Goal: Task Accomplishment & Management: Use online tool/utility

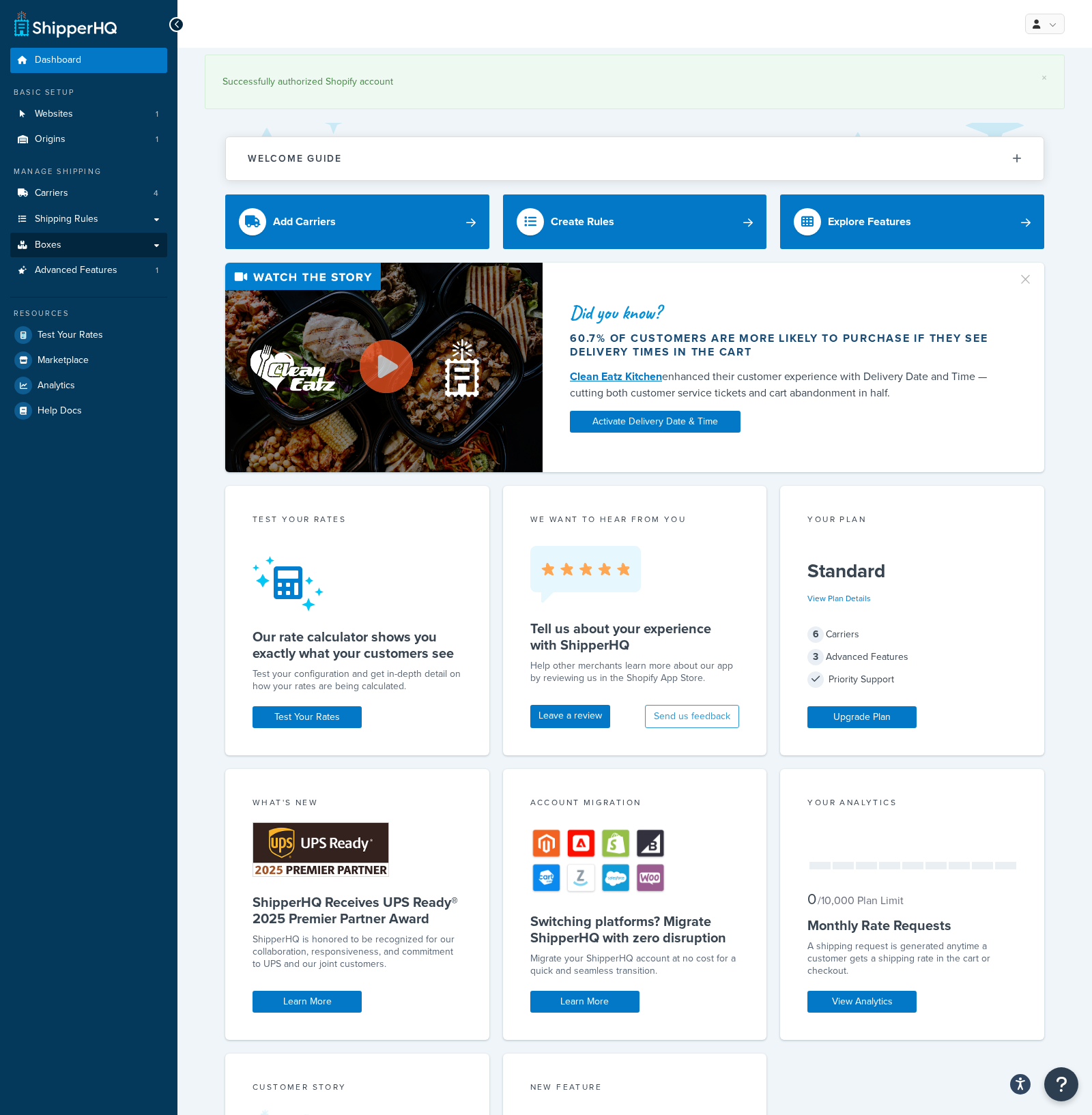
click at [71, 240] on link "Boxes" at bounding box center [89, 245] width 157 height 25
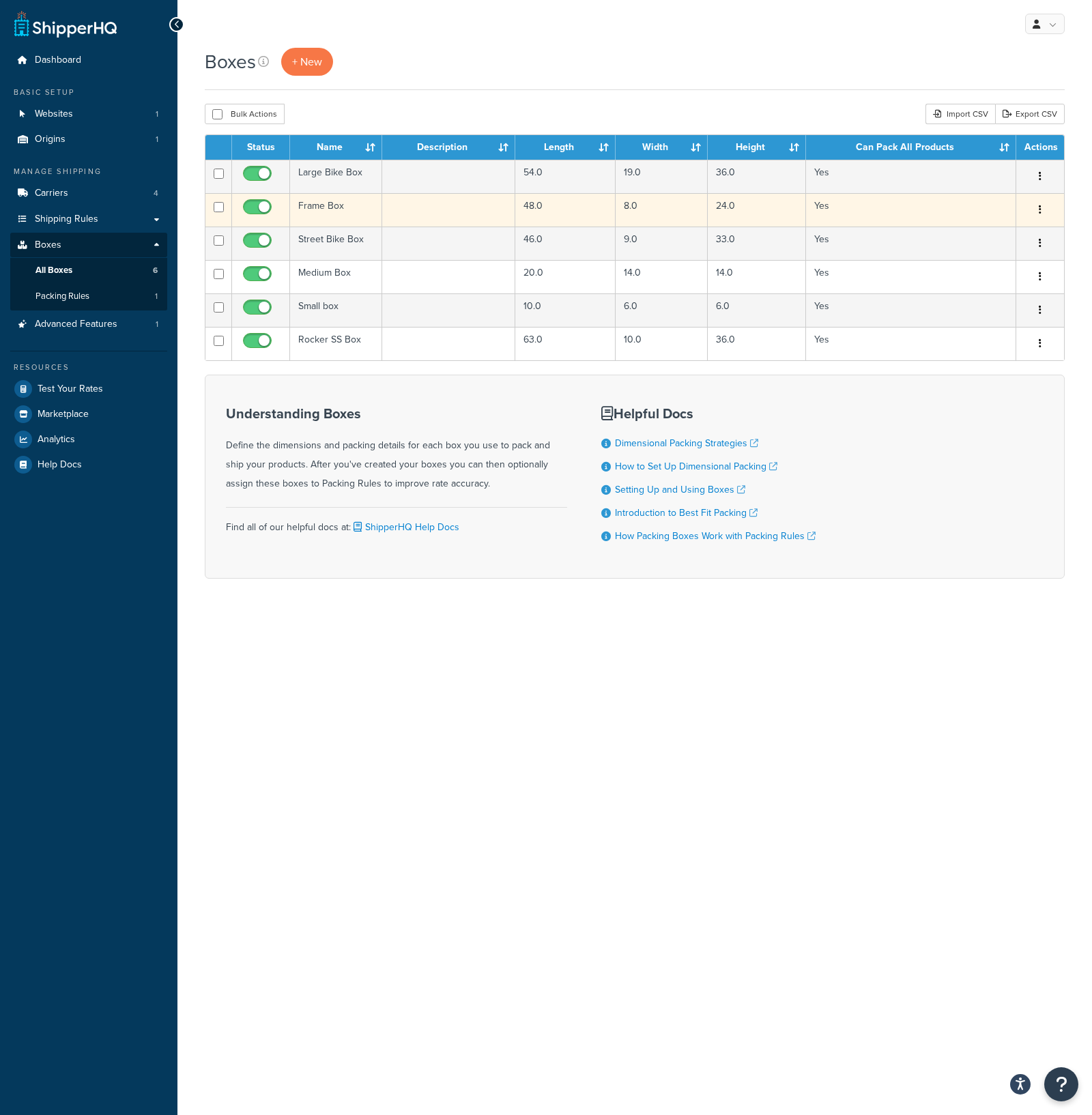
click at [1038, 214] on button "button" at bounding box center [1040, 210] width 19 height 22
click at [986, 234] on link "Edit" at bounding box center [995, 236] width 108 height 28
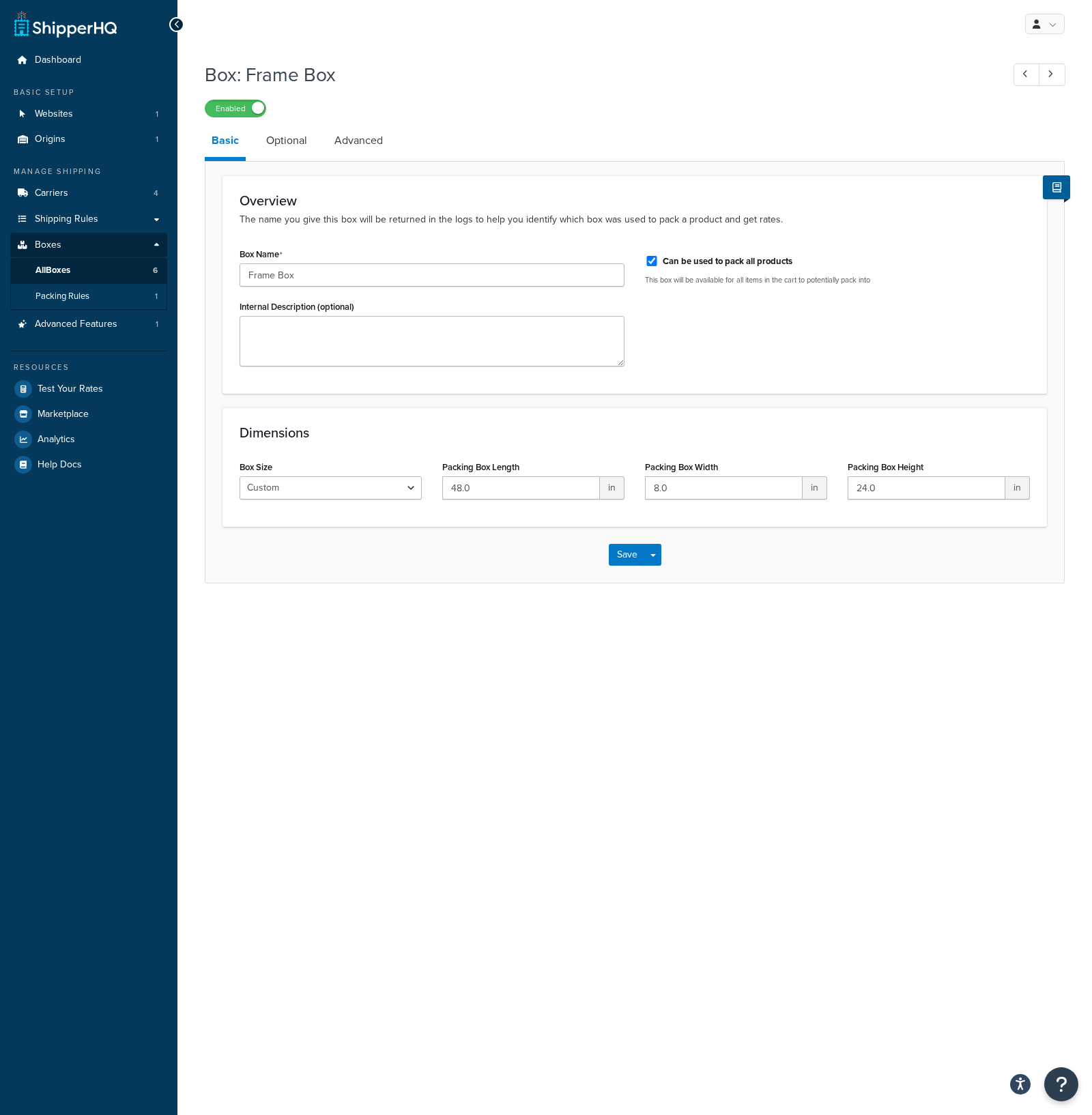
click at [100, 293] on link "Packing Rules 1" at bounding box center [89, 296] width 157 height 25
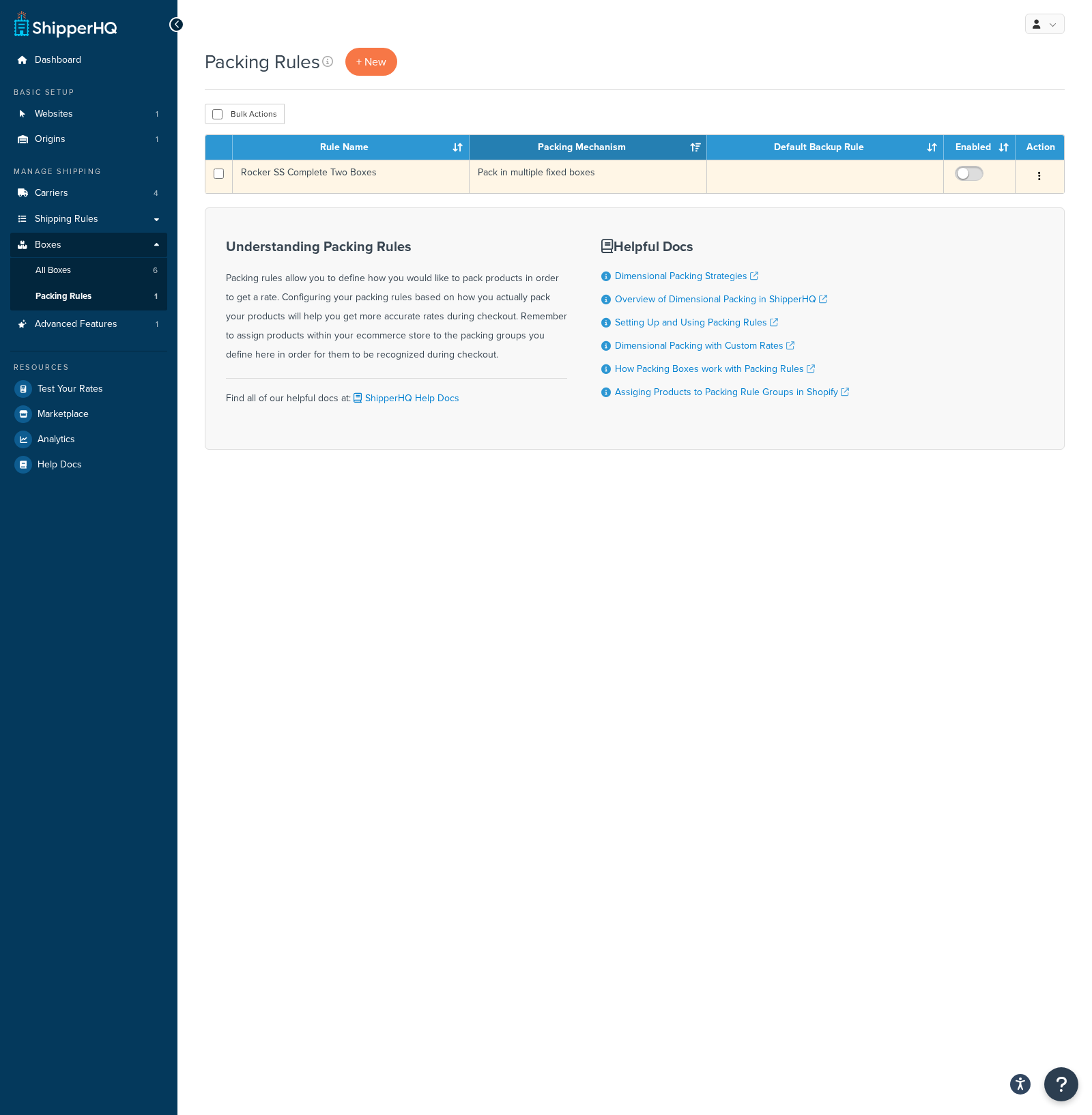
click at [336, 173] on td "Rocker SS Complete Two Boxes" at bounding box center [352, 176] width 237 height 33
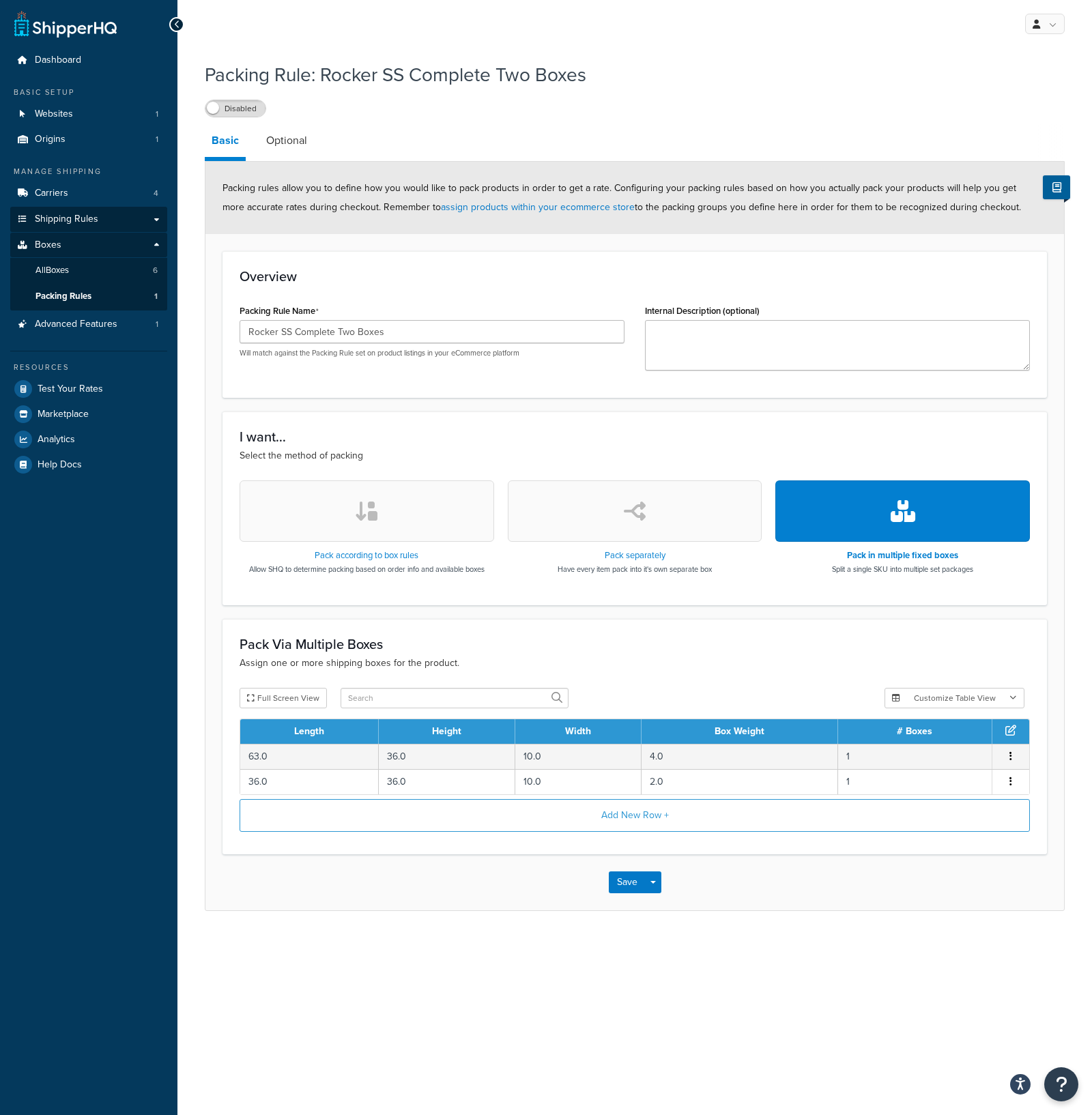
click at [58, 214] on span "Shipping Rules" at bounding box center [66, 220] width 63 height 12
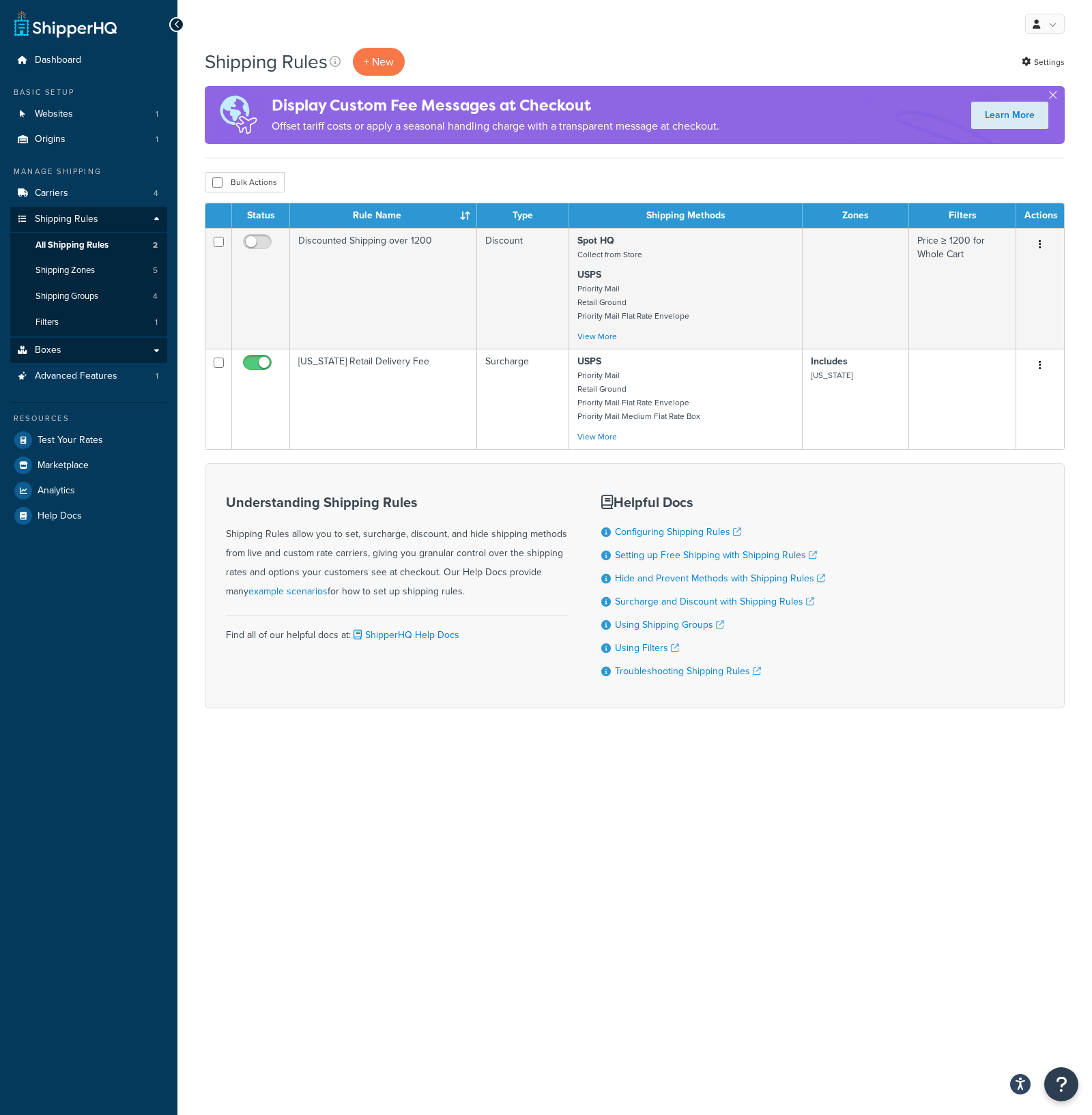
click at [68, 345] on link "Boxes" at bounding box center [89, 350] width 157 height 25
